Goal: Task Accomplishment & Management: Manage account settings

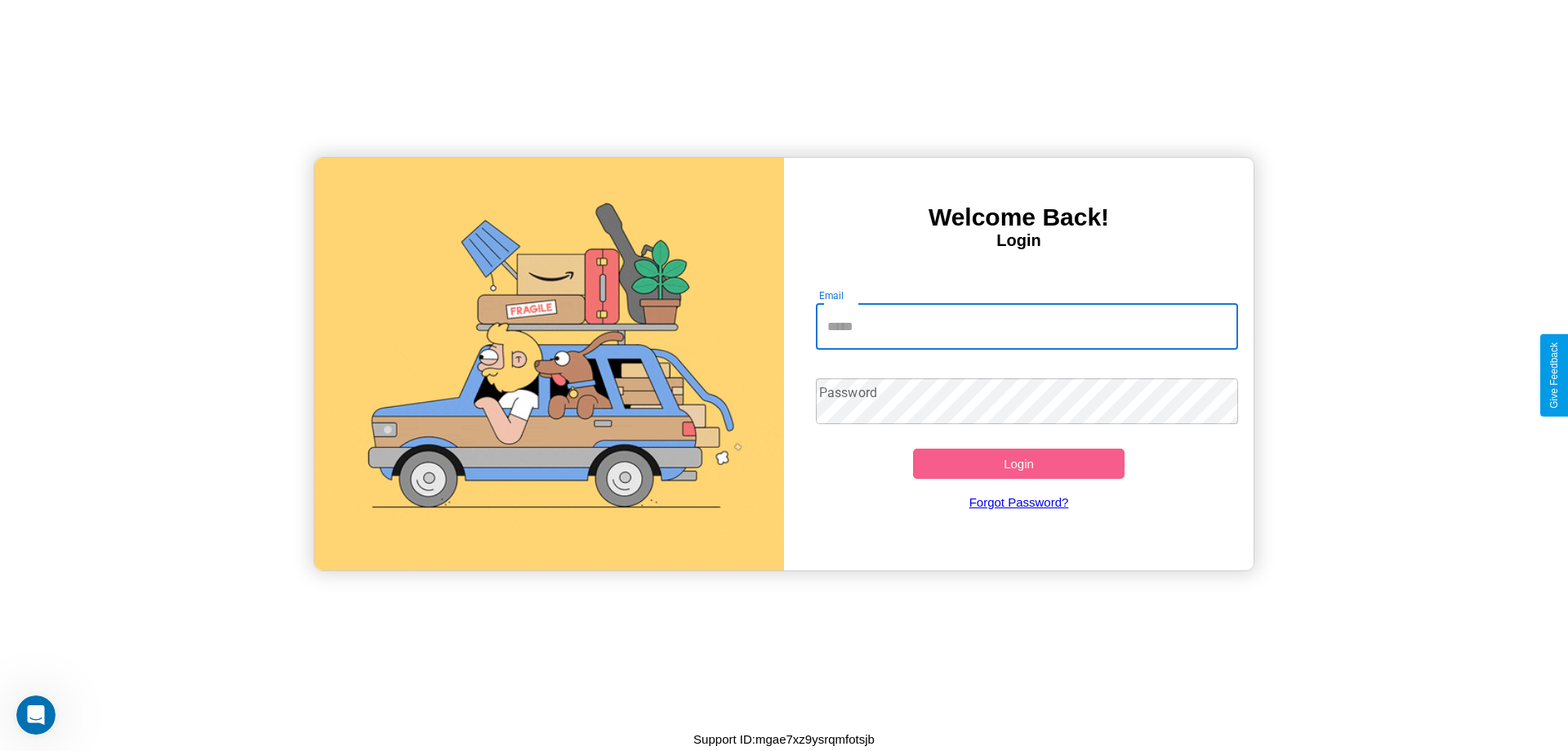
click at [1026, 326] on input "Email" at bounding box center [1027, 326] width 423 height 46
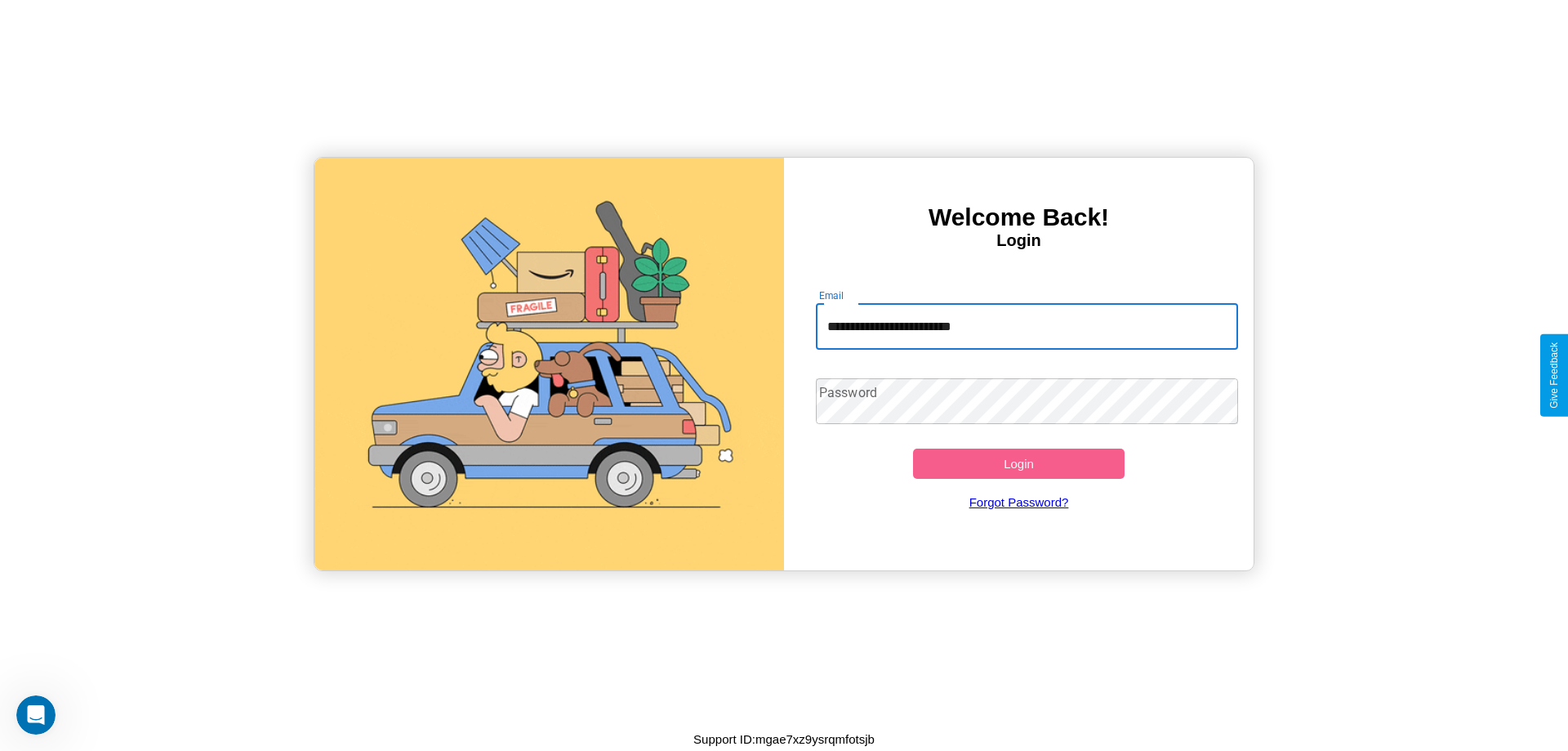
type input "**********"
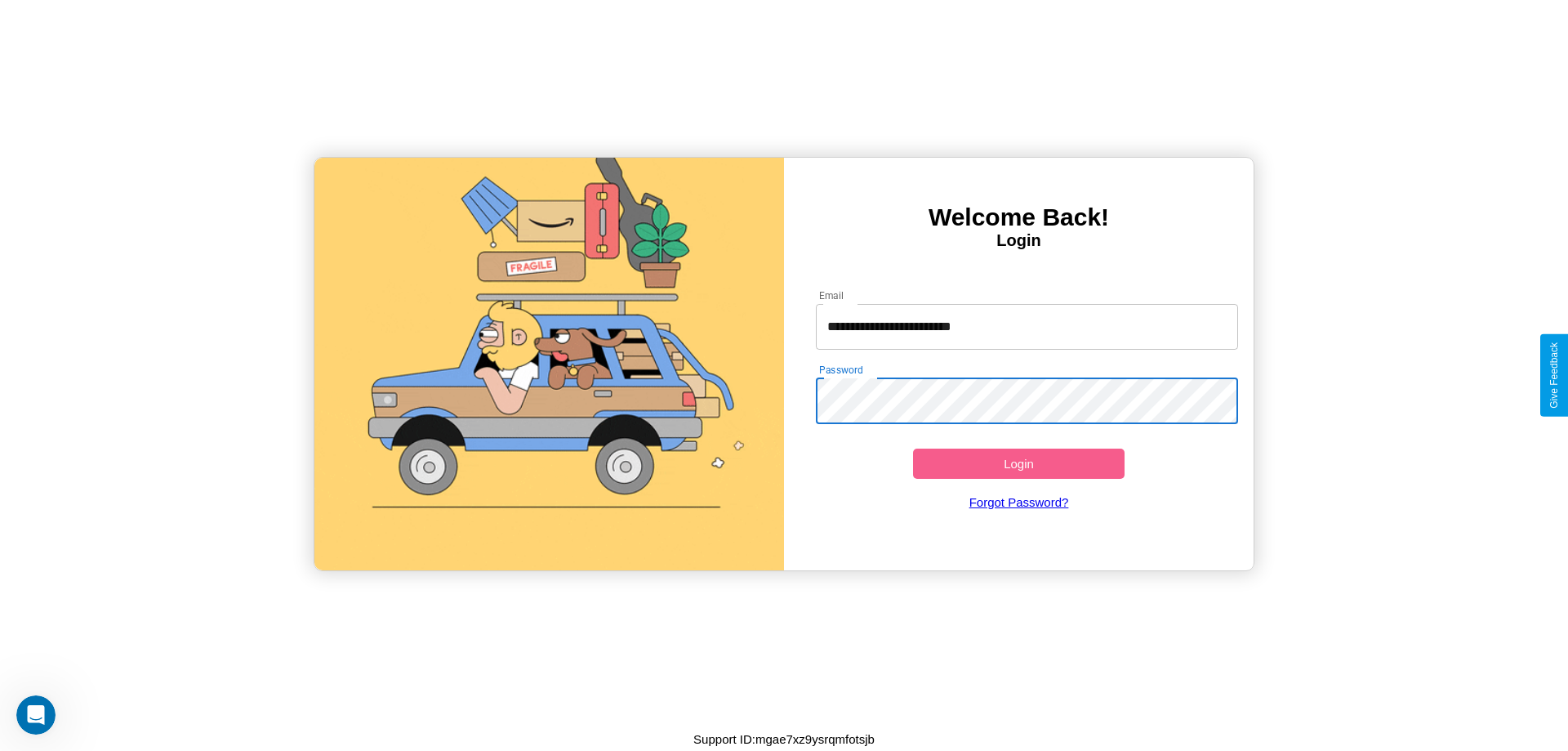
click at [1018, 463] on button "Login" at bounding box center [1018, 463] width 211 height 30
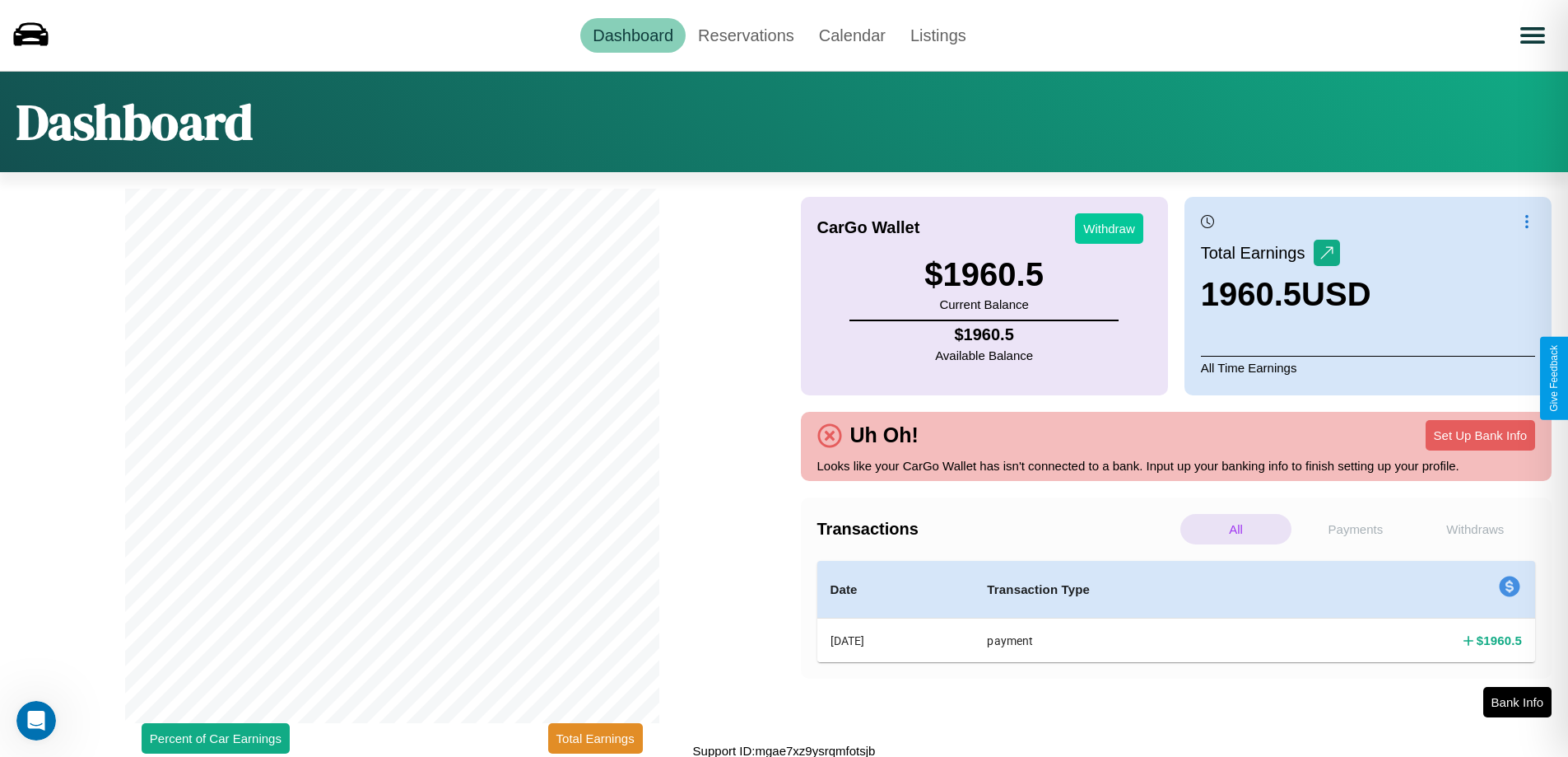
click at [1109, 228] on button "Withdraw" at bounding box center [1110, 228] width 68 height 30
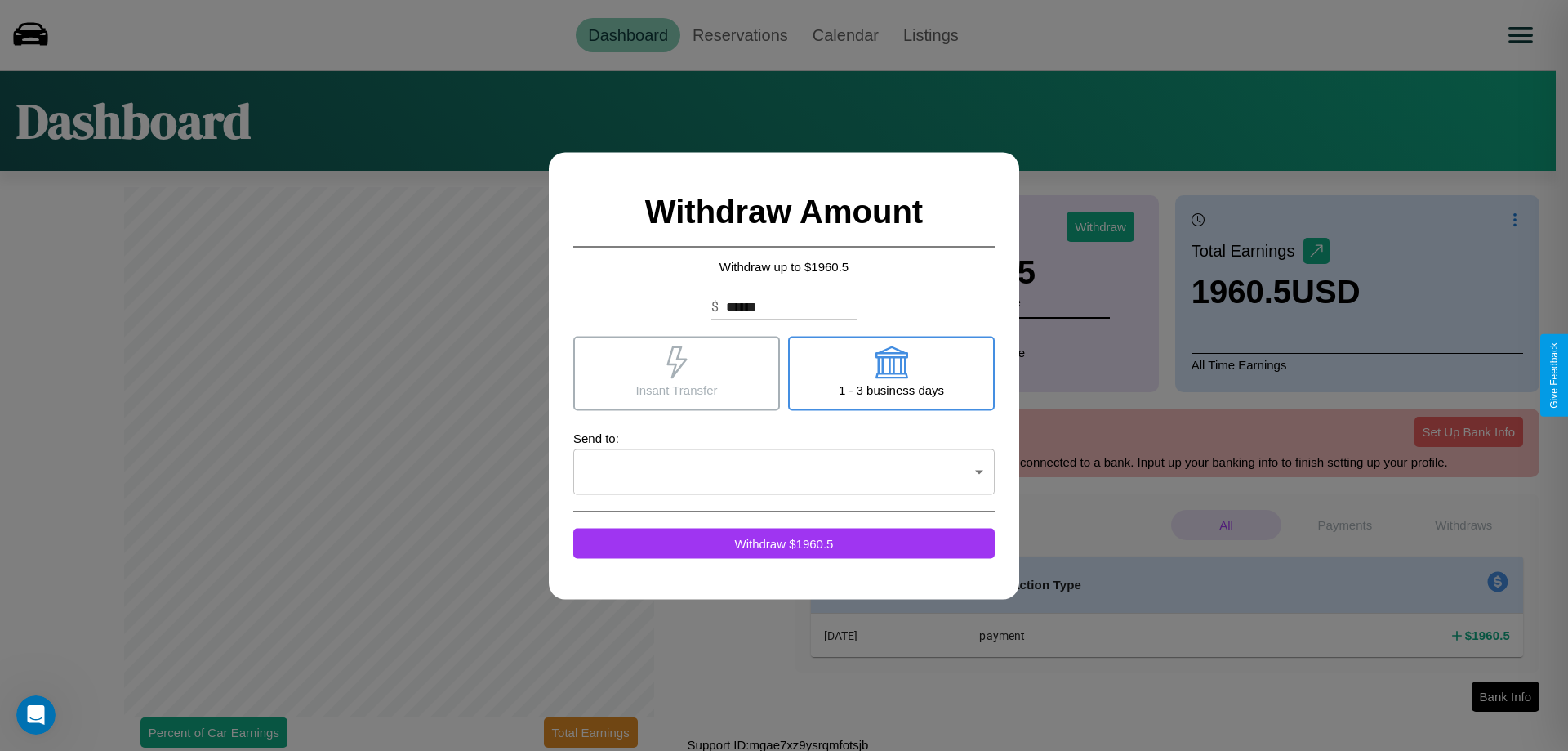
click at [676, 373] on icon at bounding box center [676, 362] width 20 height 33
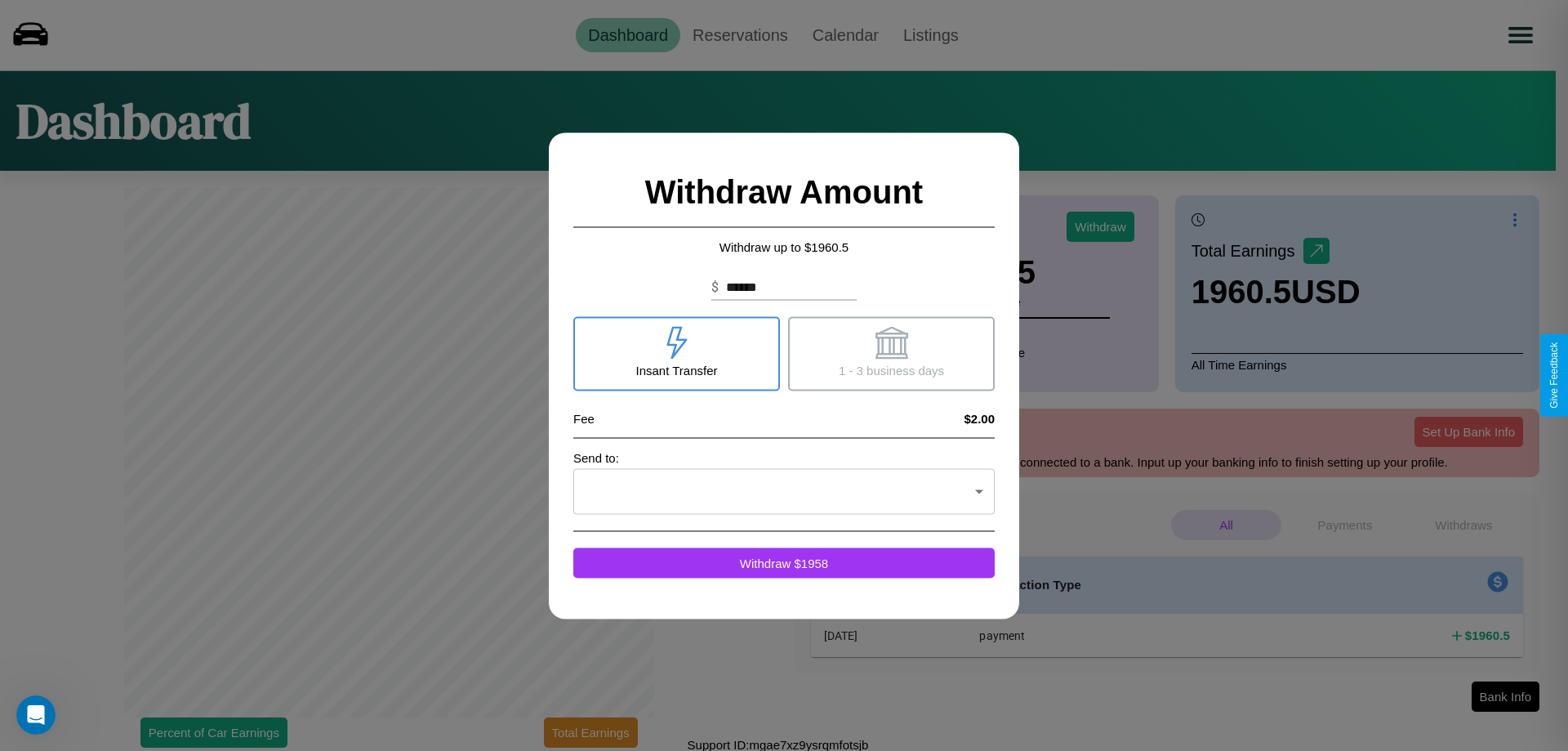
click at [891, 353] on icon at bounding box center [891, 343] width 33 height 33
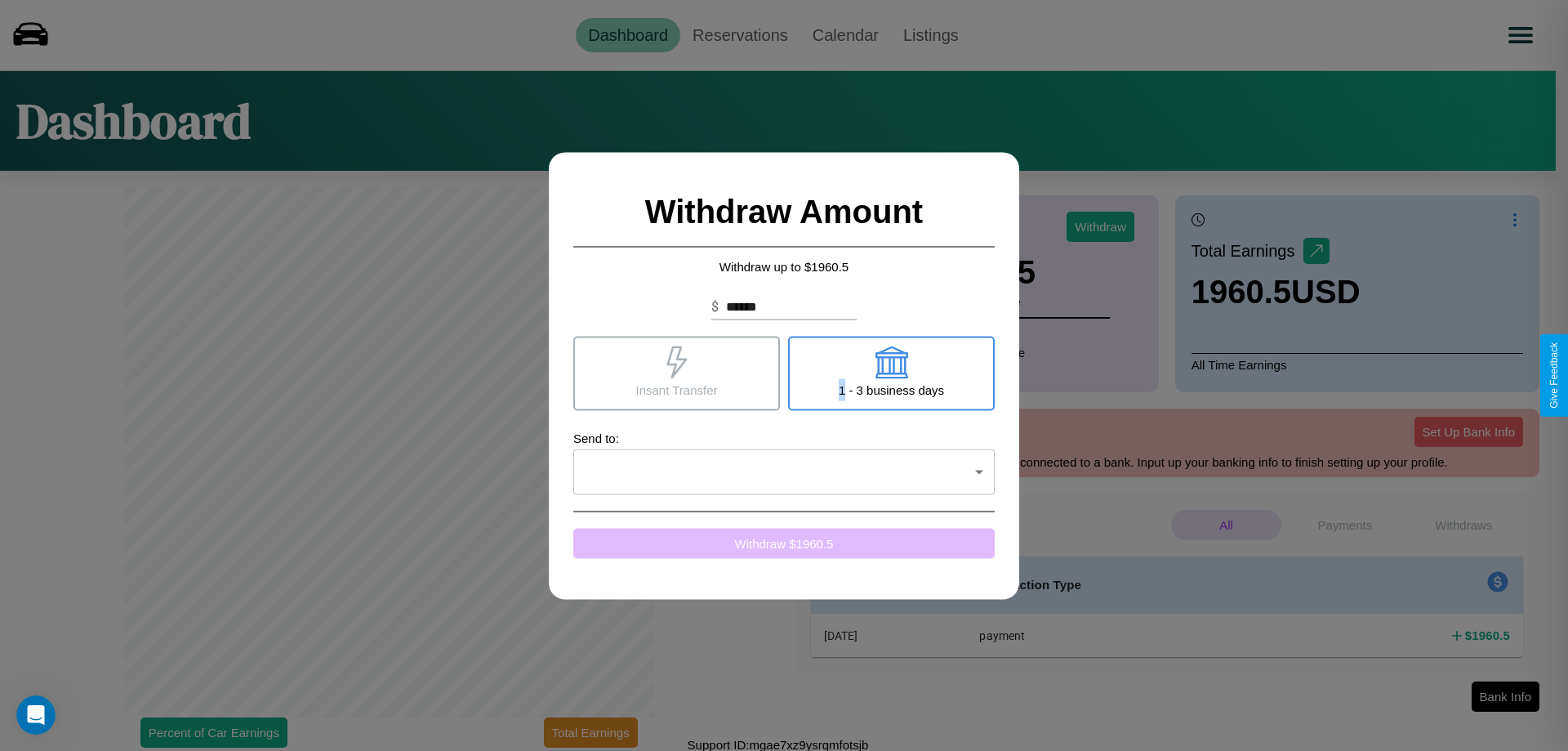
click at [784, 542] on button "Withdraw $ 1960.5" at bounding box center [784, 542] width 421 height 30
